Goal: Find specific page/section

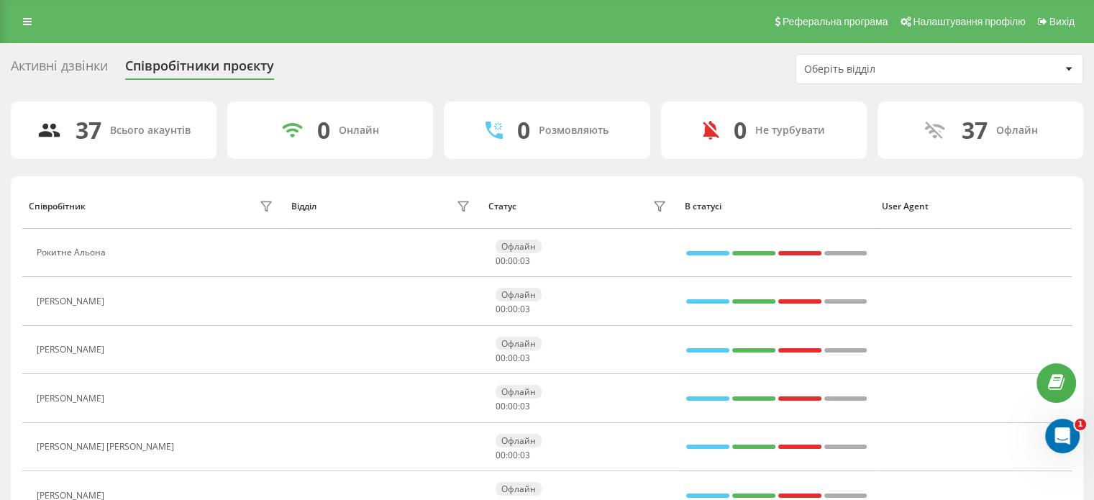
click at [52, 67] on div "Активні дзвінки" at bounding box center [59, 69] width 97 height 22
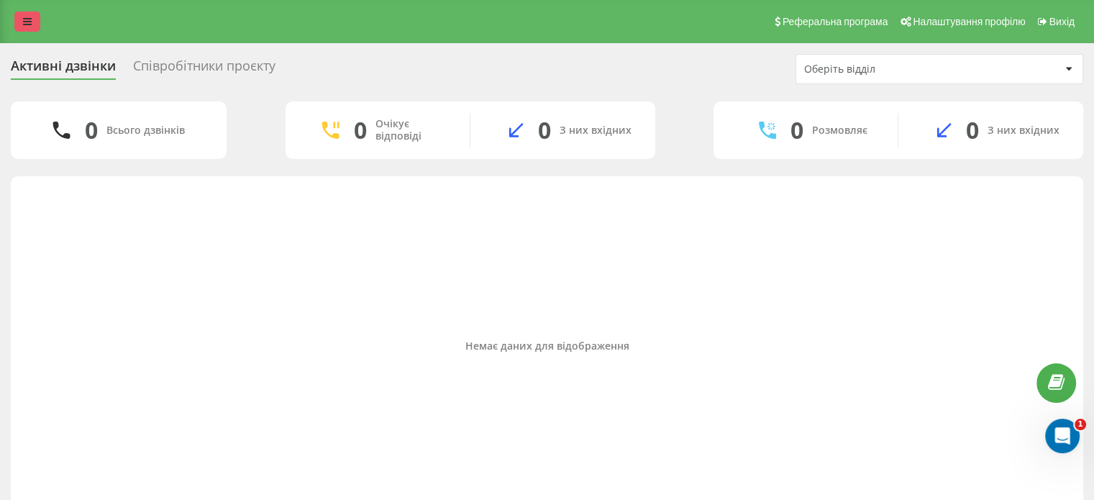
click at [32, 30] on link at bounding box center [27, 22] width 26 height 20
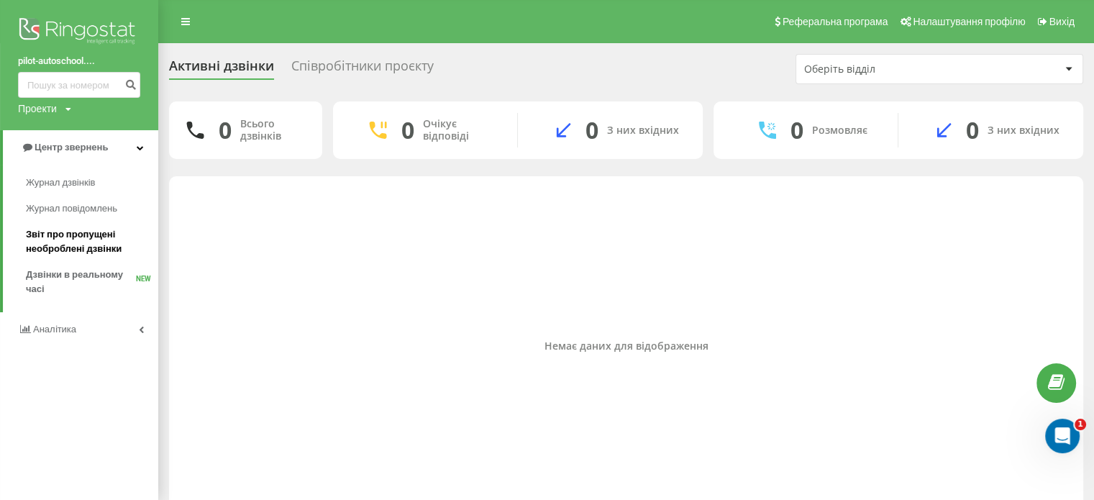
click at [72, 232] on span "Звіт про пропущені необроблені дзвінки" at bounding box center [88, 241] width 125 height 29
